Goal: Navigation & Orientation: Go to known website

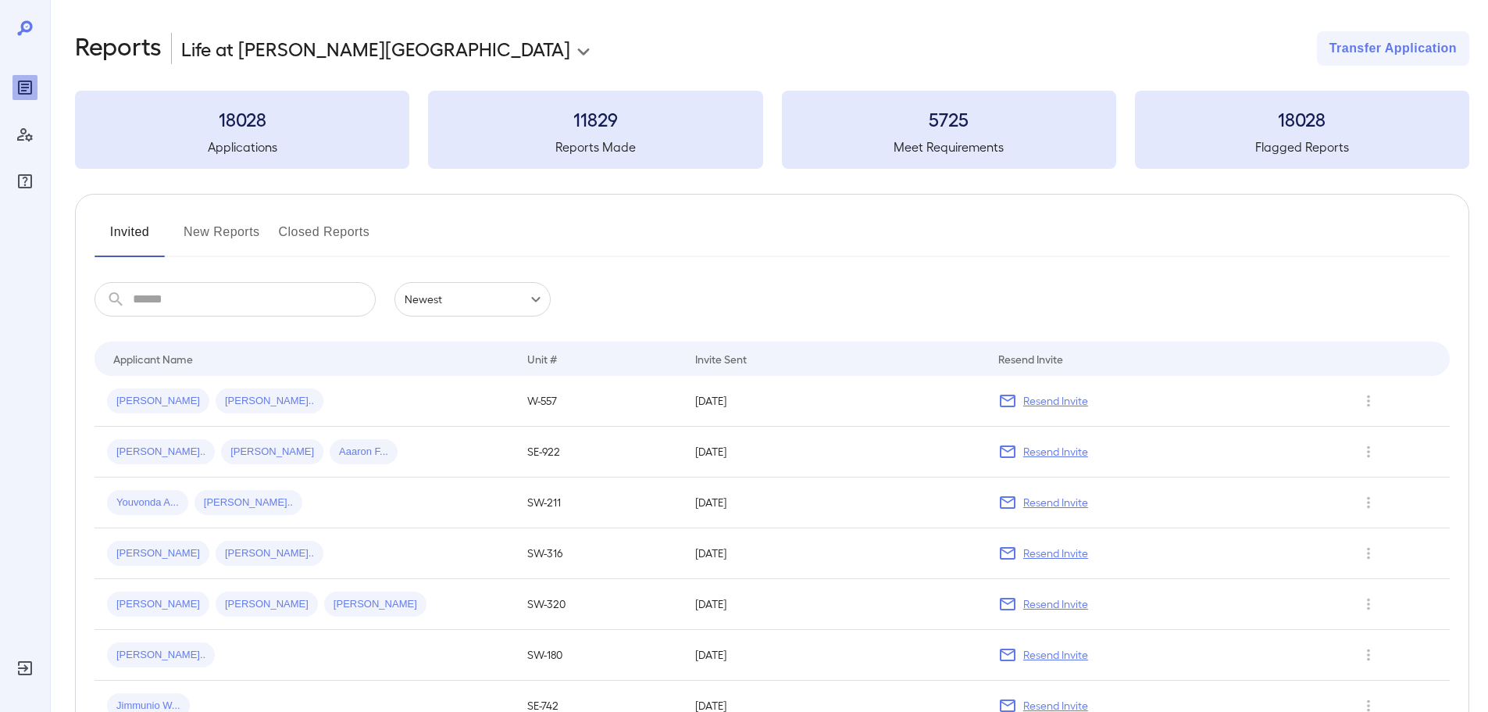
click at [254, 298] on input "text" at bounding box center [254, 299] width 243 height 34
